Goal: Task Accomplishment & Management: Use online tool/utility

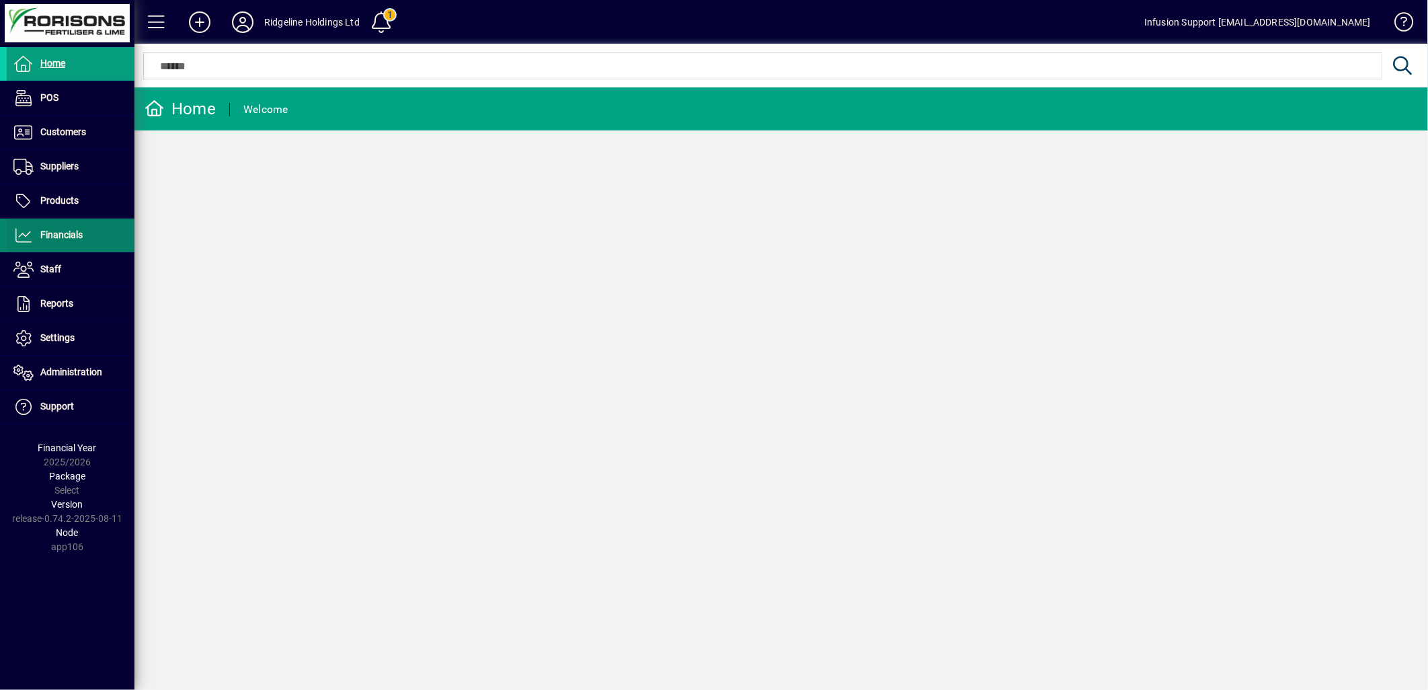
click at [68, 232] on span "Financials" at bounding box center [61, 234] width 42 height 11
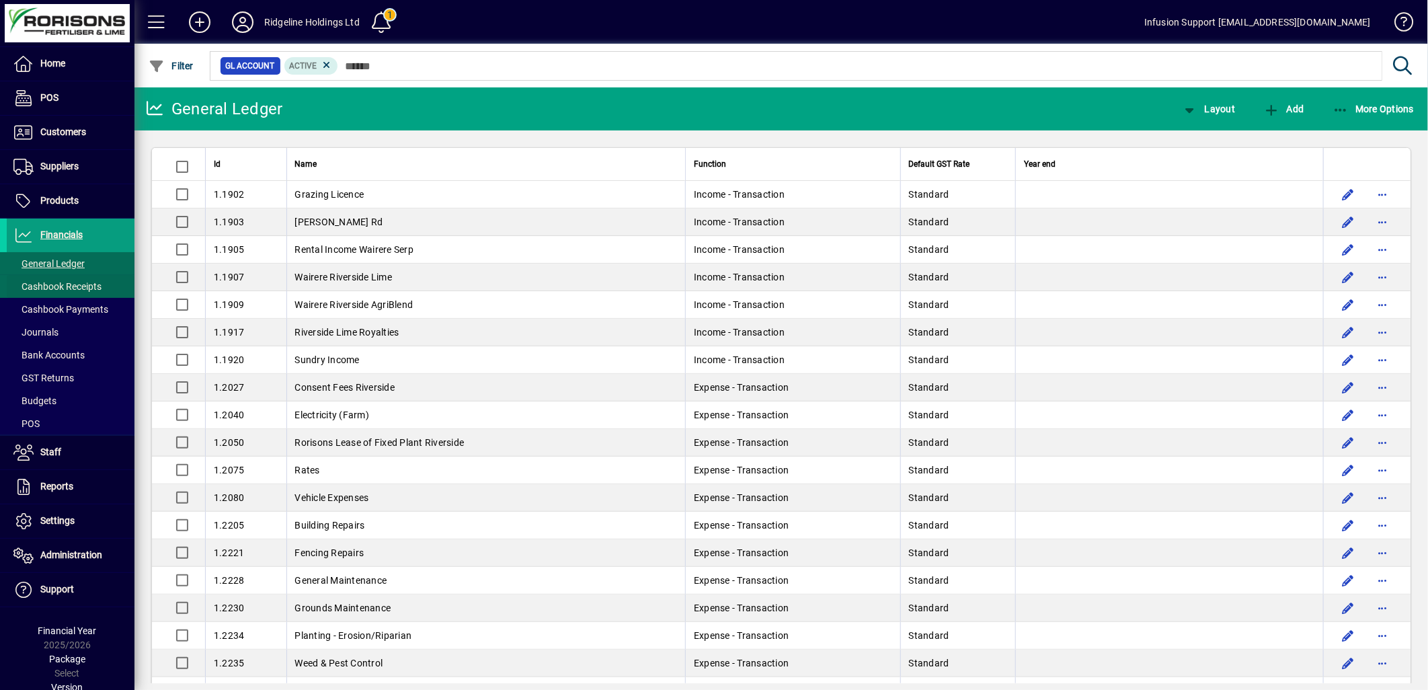
click at [72, 284] on span "Cashbook Receipts" at bounding box center [57, 286] width 88 height 11
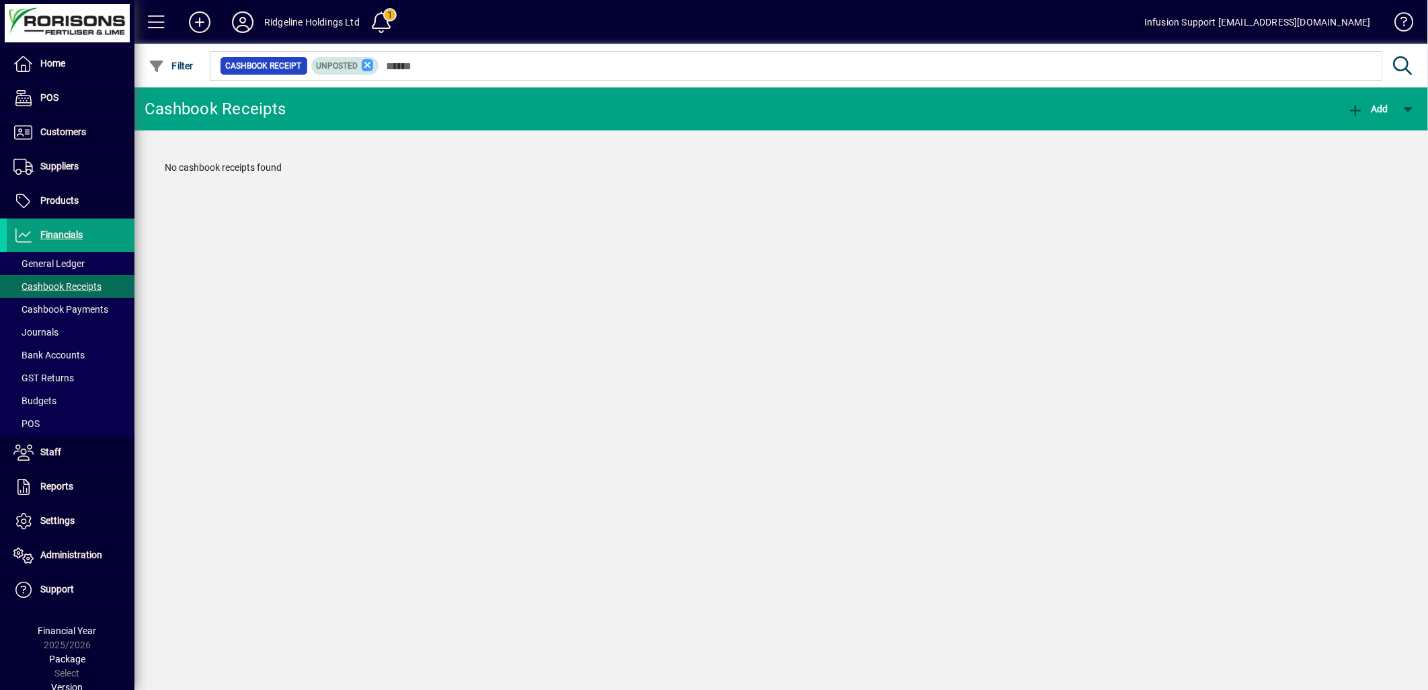
click at [366, 63] on icon at bounding box center [368, 65] width 12 height 12
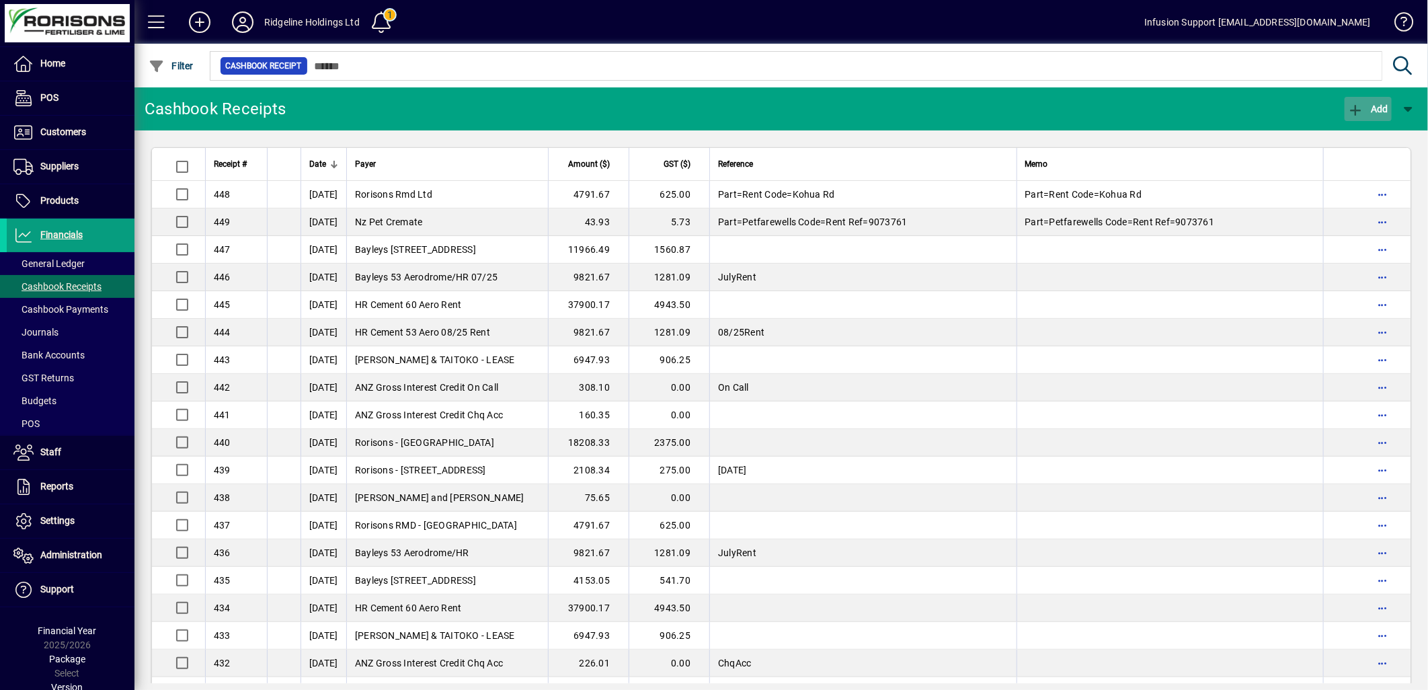
click at [1377, 104] on span "Add" at bounding box center [1368, 109] width 40 height 11
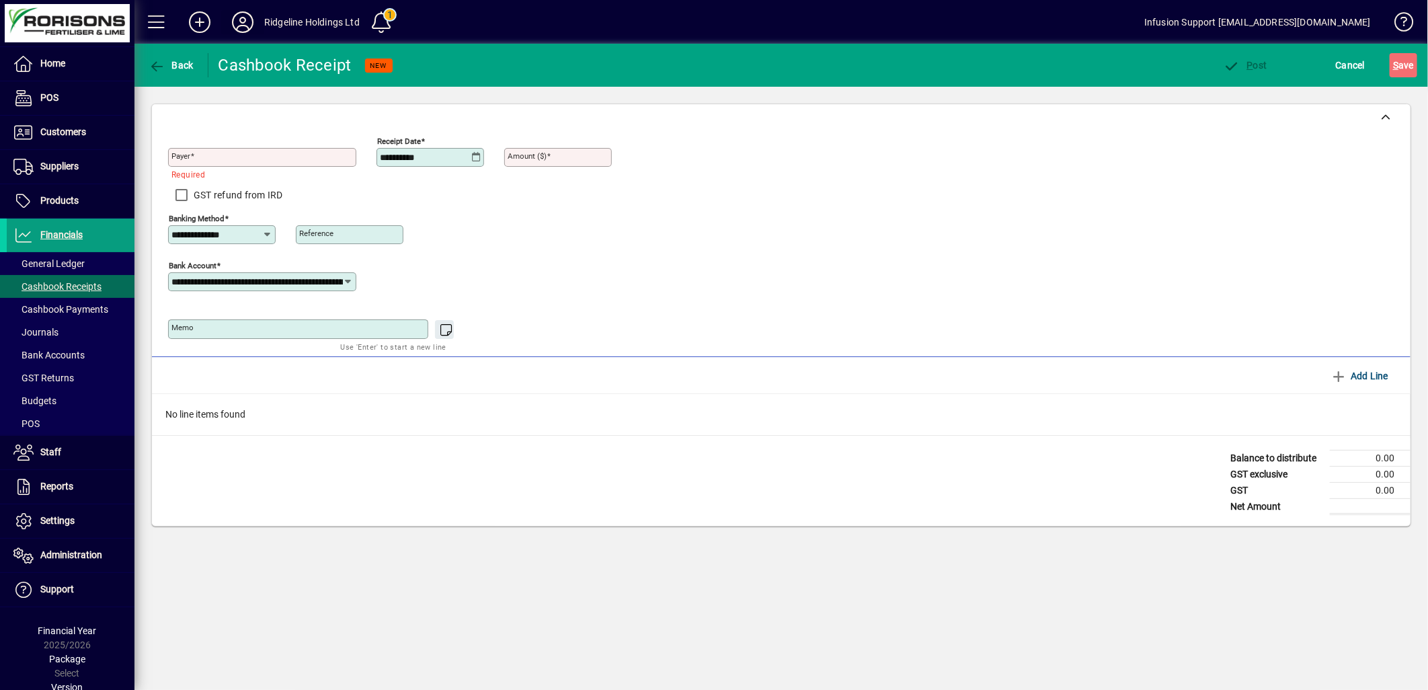
click at [243, 25] on icon at bounding box center [242, 22] width 27 height 22
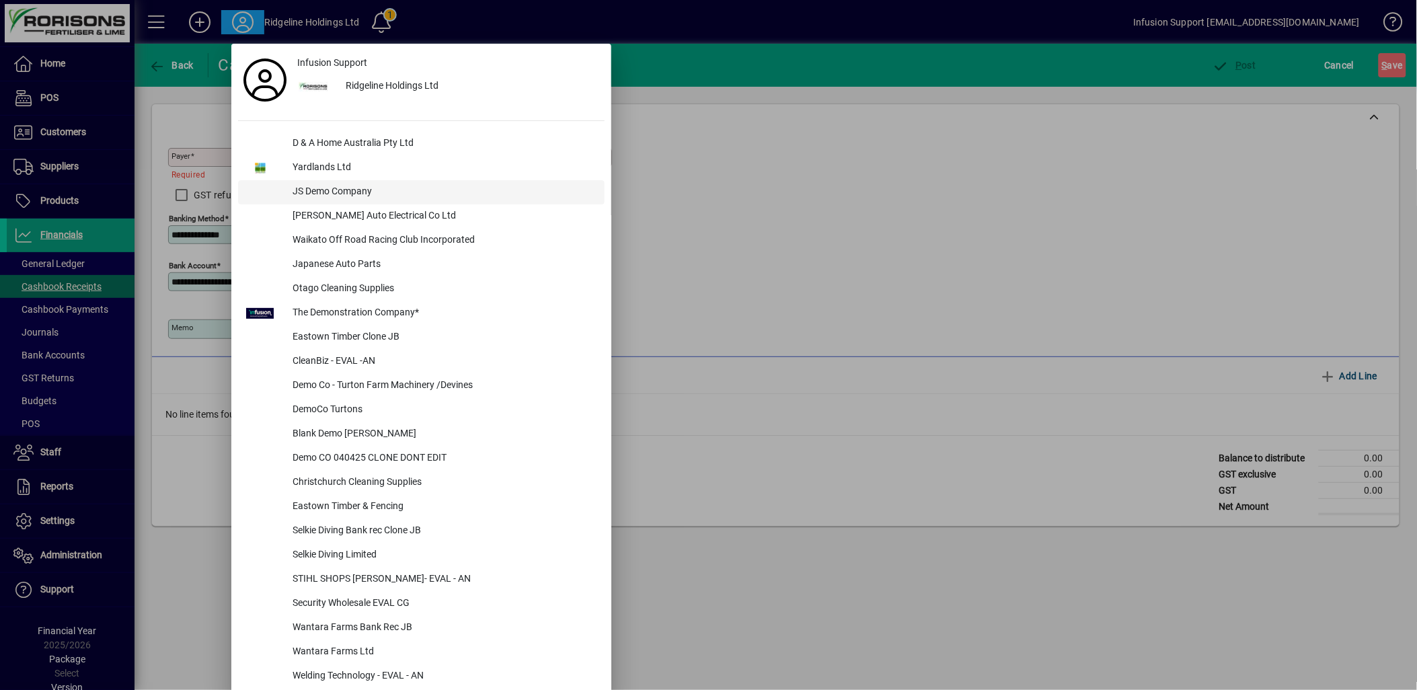
click at [350, 192] on div "JS Demo Company" at bounding box center [443, 192] width 323 height 24
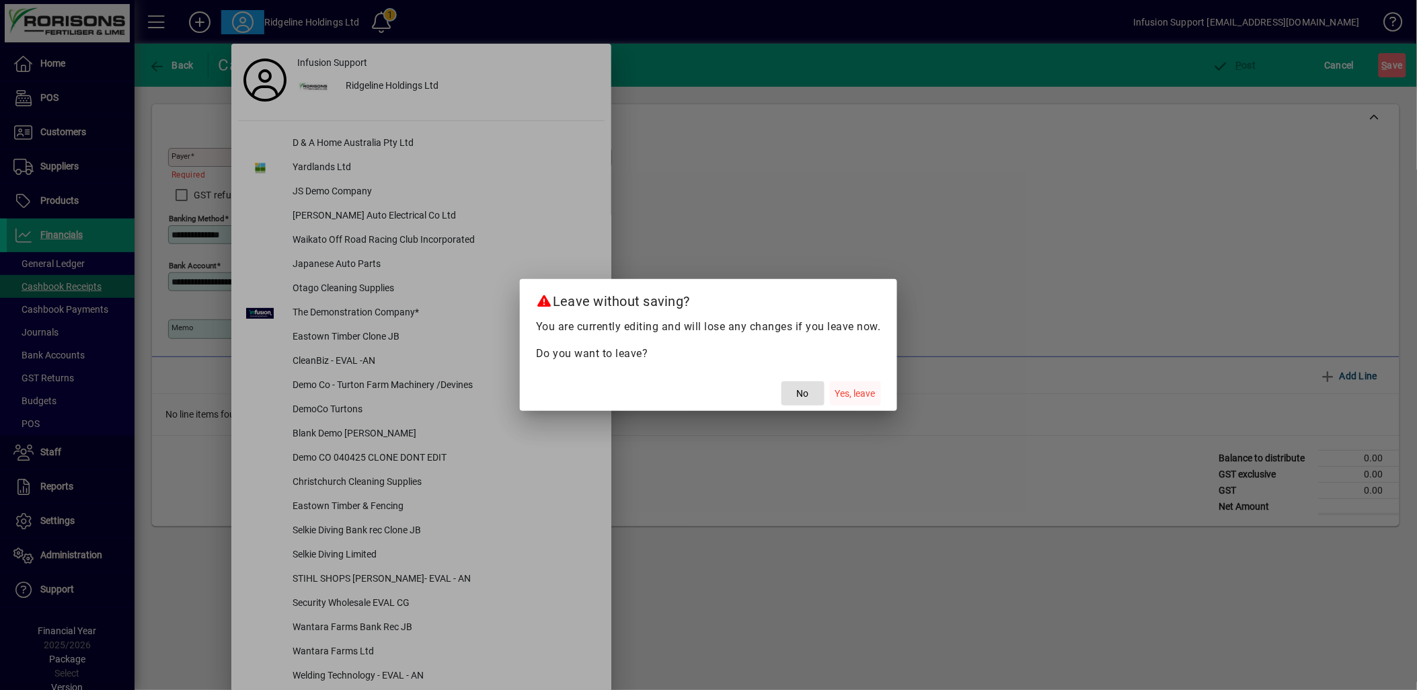
click at [857, 392] on span "Yes, leave" at bounding box center [855, 394] width 40 height 14
